Goal: Register for event/course

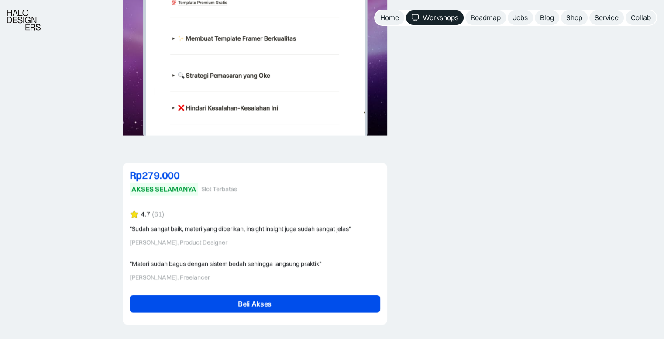
scroll to position [2095, 0]
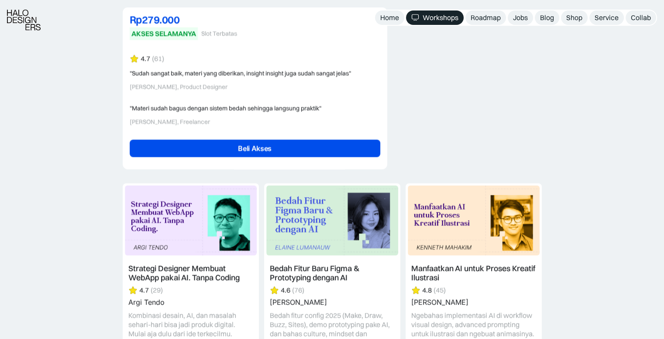
click at [226, 151] on link "Beli Akses" at bounding box center [255, 148] width 251 height 17
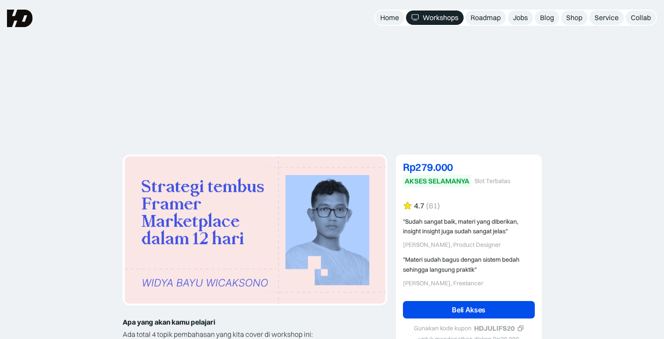
scroll to position [2095, 0]
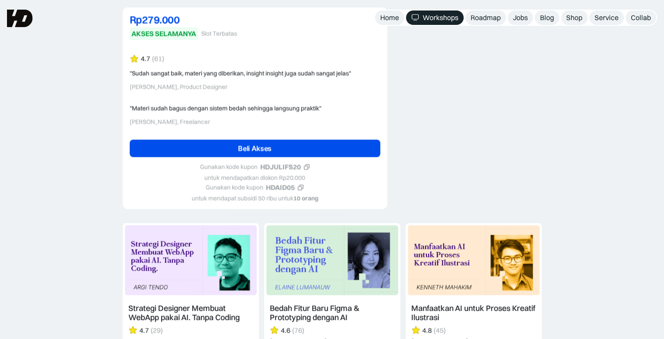
click at [439, 21] on div "Workshops" at bounding box center [441, 17] width 36 height 9
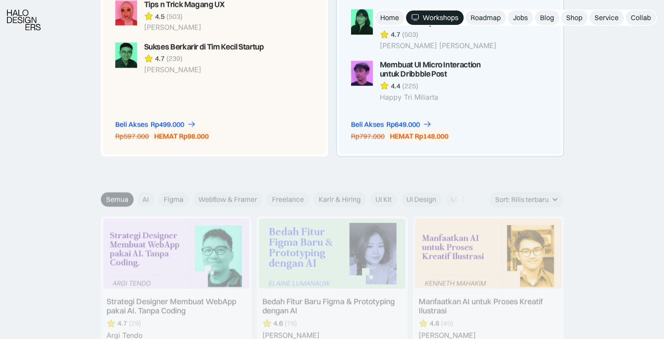
scroll to position [960, 0]
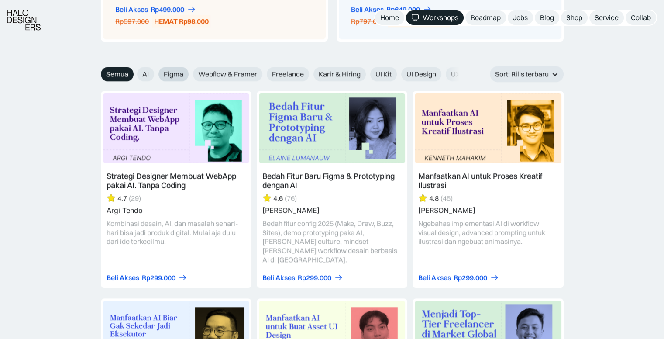
click at [174, 72] on span "Figma" at bounding box center [174, 73] width 20 height 9
click at [134, 72] on input "Figma" at bounding box center [131, 71] width 6 height 6
radio input "true"
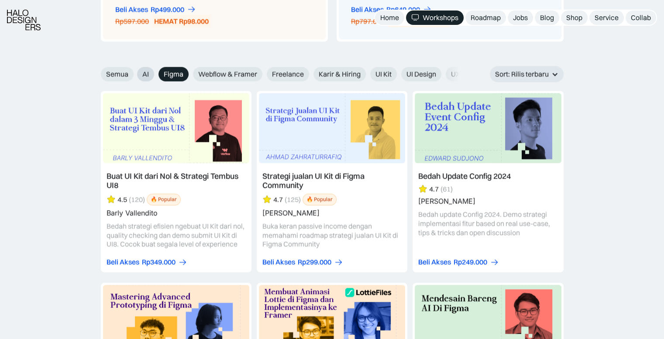
click at [145, 74] on span "AI" at bounding box center [145, 73] width 7 height 9
click at [134, 74] on input "AI" at bounding box center [131, 71] width 6 height 6
radio input "true"
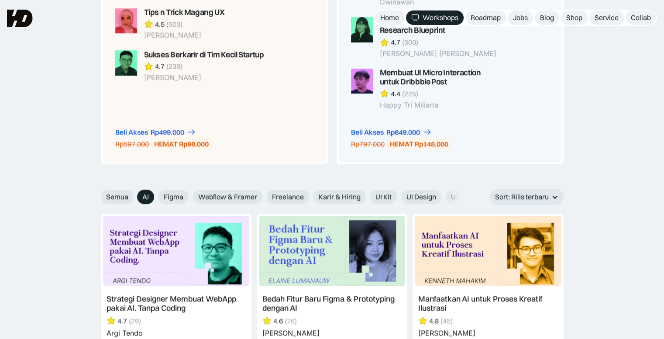
scroll to position [786, 0]
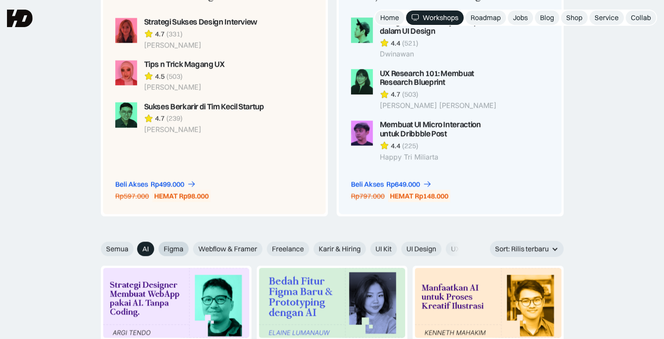
click at [166, 246] on span "Figma" at bounding box center [174, 248] width 20 height 9
click at [134, 246] on input "Figma" at bounding box center [131, 246] width 6 height 6
radio input "true"
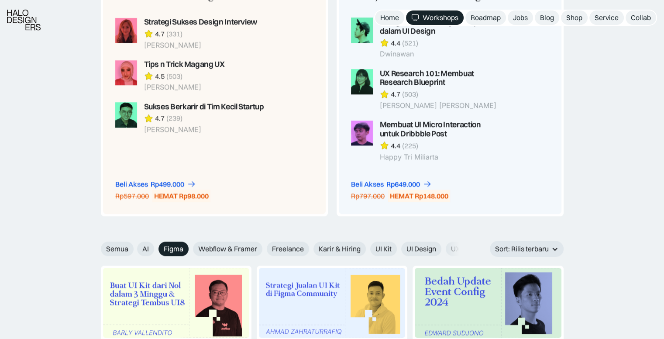
scroll to position [960, 0]
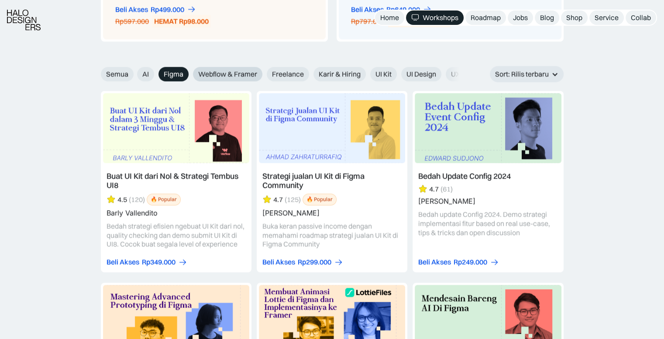
click at [222, 77] on span "Webflow & Framer" at bounding box center [227, 73] width 59 height 9
click at [134, 74] on input "Webflow & Framer" at bounding box center [131, 71] width 6 height 6
radio input "true"
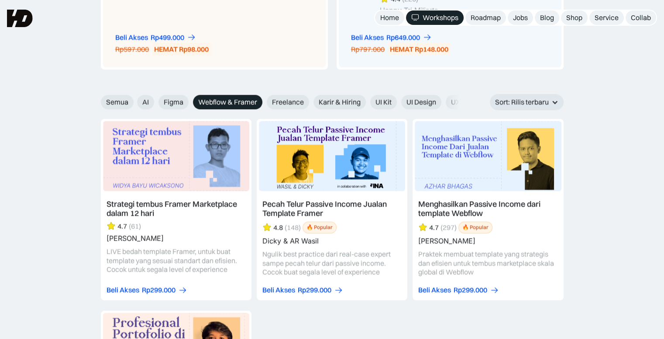
scroll to position [917, 0]
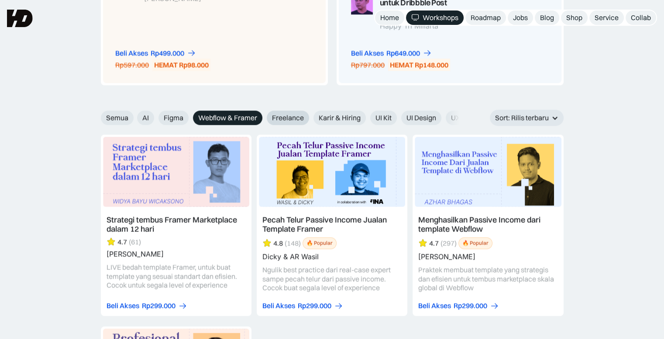
click at [289, 117] on span "Freelance" at bounding box center [288, 117] width 32 height 9
click at [134, 117] on input "Freelance" at bounding box center [131, 115] width 6 height 6
radio input "true"
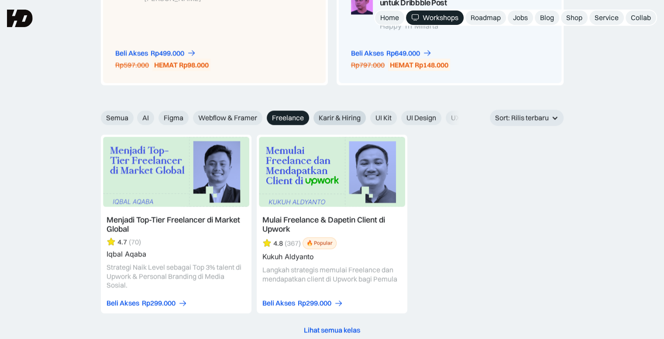
click at [332, 117] on span "Karir & Hiring" at bounding box center [340, 117] width 42 height 9
click at [134, 117] on input "Karir & Hiring" at bounding box center [131, 115] width 6 height 6
radio input "true"
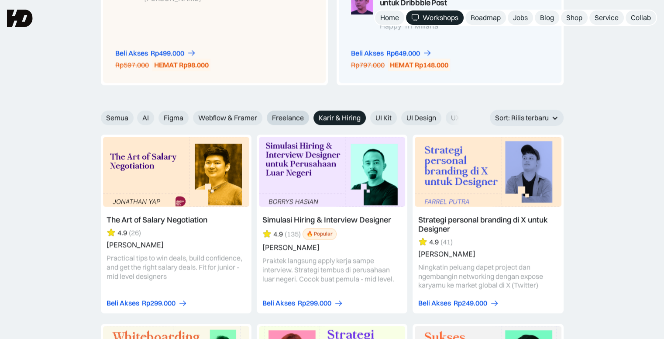
click at [297, 117] on span "Freelance" at bounding box center [288, 117] width 32 height 9
click at [134, 117] on input "Freelance" at bounding box center [131, 115] width 6 height 6
radio input "true"
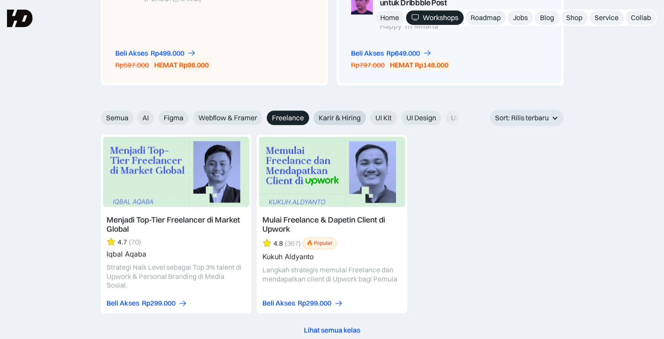
click at [346, 117] on span "Karir & Hiring" at bounding box center [340, 117] width 42 height 9
click at [134, 117] on input "Karir & Hiring" at bounding box center [131, 115] width 6 height 6
radio input "true"
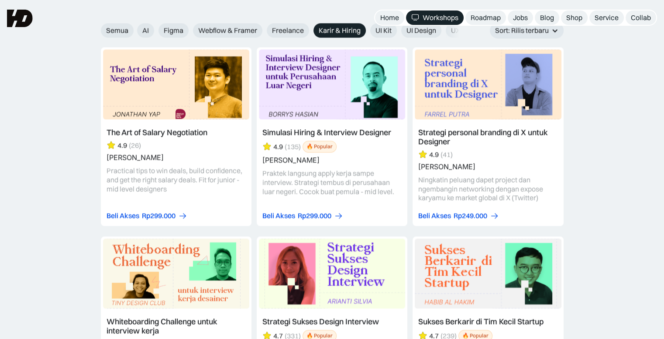
scroll to position [960, 0]
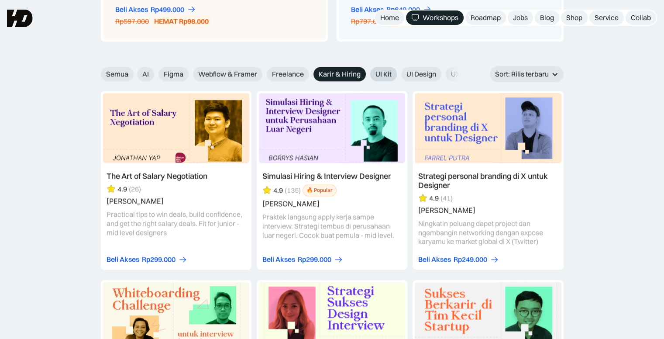
click at [384, 72] on span "UI Kit" at bounding box center [383, 73] width 16 height 9
click at [134, 72] on input "UI Kit" at bounding box center [131, 71] width 6 height 6
radio input "true"
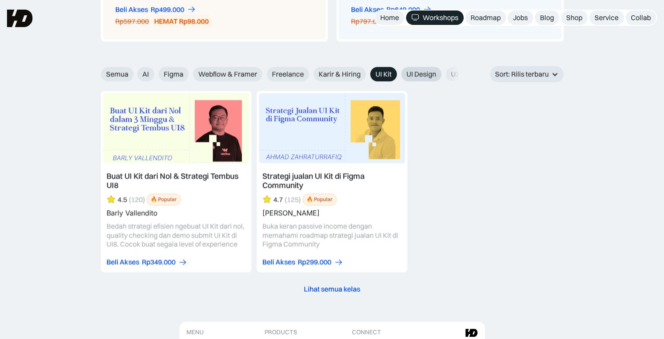
click at [408, 72] on span "UI Design" at bounding box center [421, 73] width 30 height 9
click at [134, 72] on input "UI Design" at bounding box center [131, 71] width 6 height 6
radio input "true"
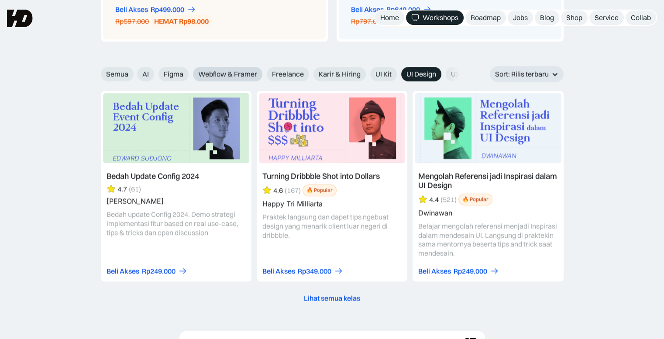
click at [246, 71] on span "Webflow & Framer" at bounding box center [227, 73] width 59 height 9
click at [134, 71] on input "Webflow & Framer" at bounding box center [131, 71] width 6 height 6
radio input "true"
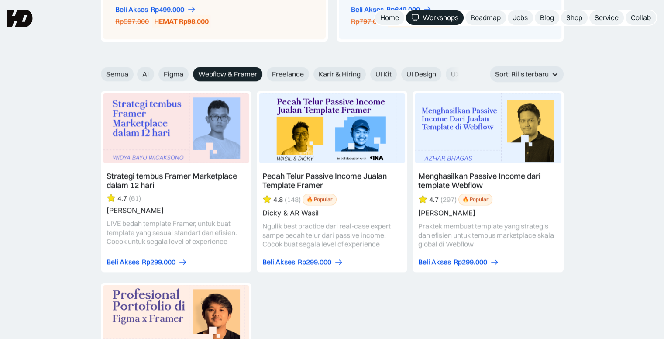
click at [197, 122] on link at bounding box center [176, 181] width 151 height 181
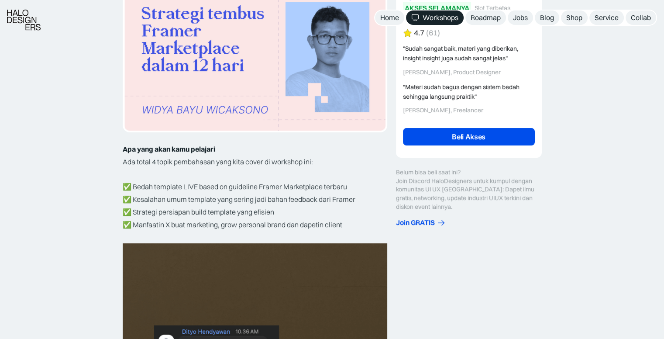
scroll to position [175, 0]
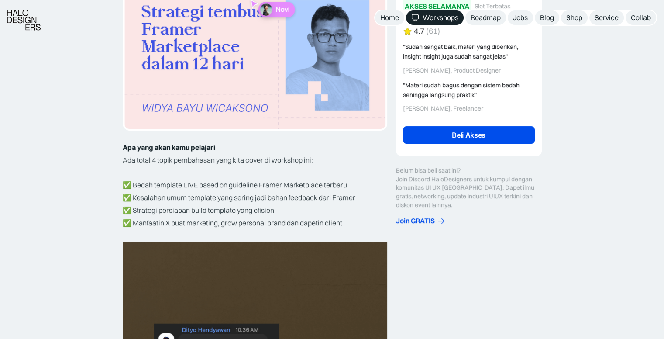
click at [443, 137] on link "Beli Akses" at bounding box center [469, 134] width 132 height 17
